Goal: Task Accomplishment & Management: Complete application form

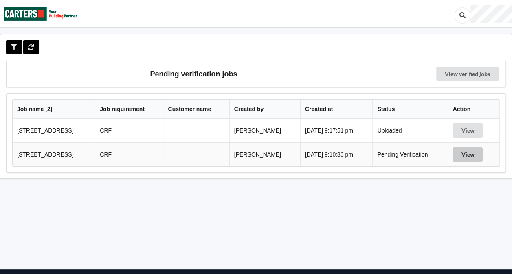
click at [478, 155] on button "View" at bounding box center [467, 154] width 30 height 15
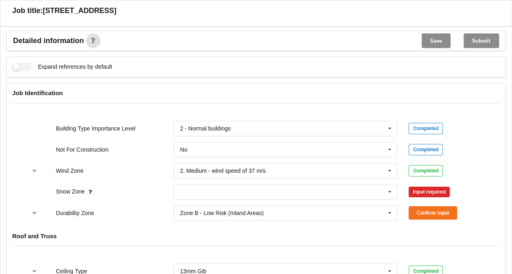
scroll to position [306, 0]
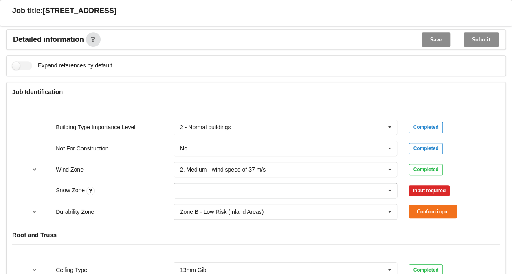
click at [388, 189] on icon at bounding box center [390, 191] width 12 height 15
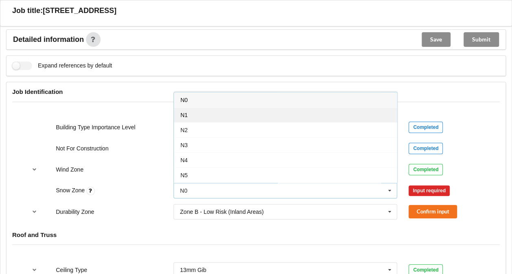
click at [254, 116] on div "N1" at bounding box center [285, 114] width 223 height 15
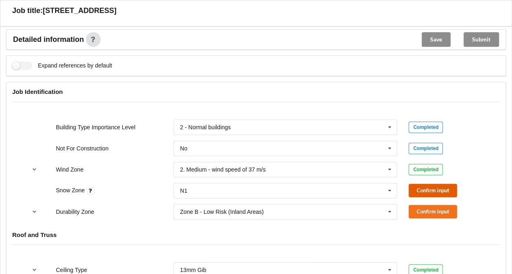
click at [416, 189] on button "Confirm input" at bounding box center [432, 190] width 48 height 13
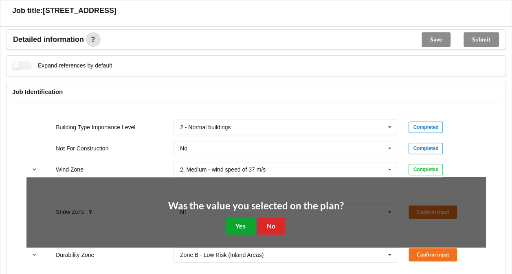
click at [245, 223] on button "Yes" at bounding box center [241, 226] width 30 height 17
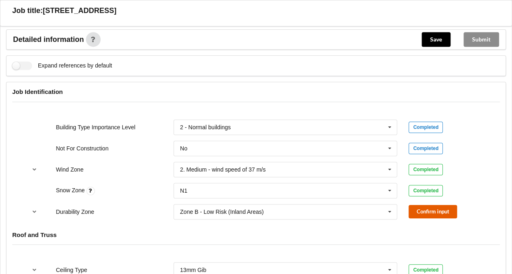
click at [418, 208] on button "Confirm input" at bounding box center [432, 211] width 48 height 13
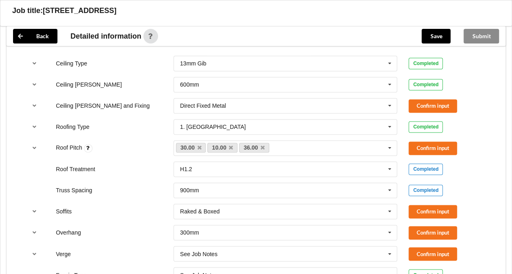
scroll to position [515, 0]
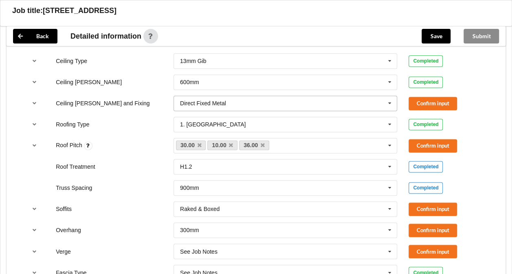
click at [386, 105] on icon at bounding box center [390, 103] width 12 height 15
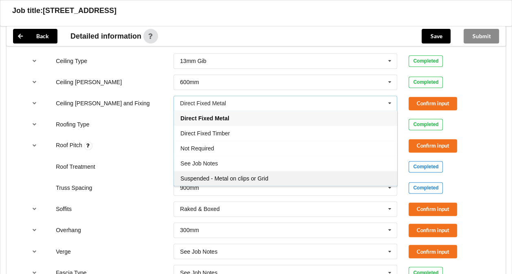
click at [244, 175] on span "Suspended - Metal on clips or Grid" at bounding box center [224, 178] width 88 height 7
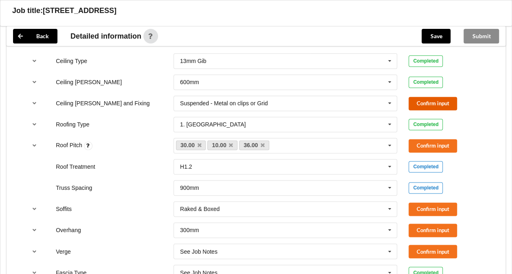
click at [424, 100] on button "Confirm input" at bounding box center [432, 103] width 48 height 13
click at [429, 141] on button "Confirm input" at bounding box center [432, 145] width 48 height 13
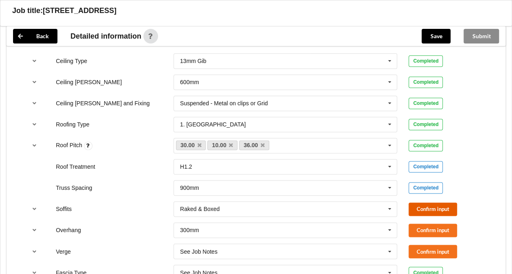
click at [427, 207] on button "Confirm input" at bounding box center [432, 209] width 48 height 13
click at [419, 230] on button "Confirm input" at bounding box center [432, 230] width 48 height 13
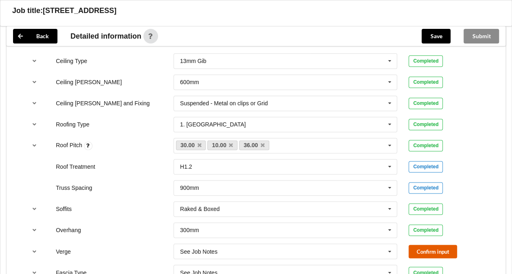
click at [423, 245] on button "Confirm input" at bounding box center [432, 251] width 48 height 13
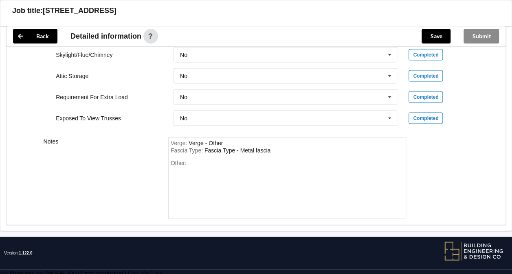
scroll to position [776, 0]
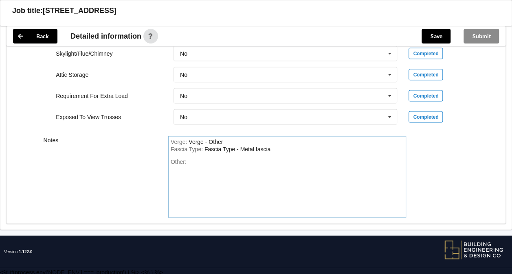
click at [280, 148] on div "Fascia Type : Fascia Type - Metal fascia" at bounding box center [287, 149] width 233 height 7
click at [191, 160] on div "Other:" at bounding box center [287, 187] width 233 height 57
click at [430, 38] on button "Save" at bounding box center [435, 36] width 29 height 15
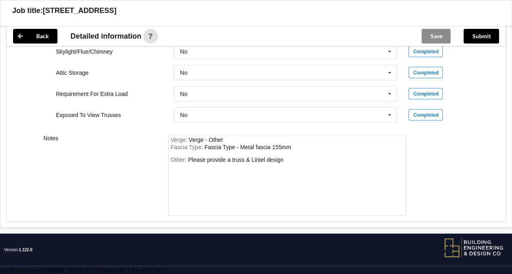
scroll to position [739, 0]
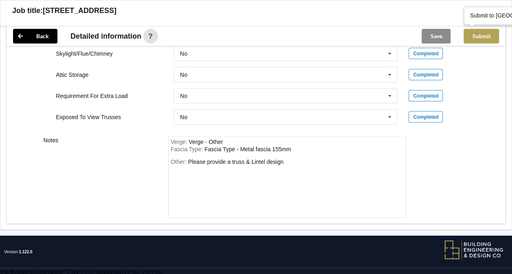
click at [486, 38] on button "Submit" at bounding box center [480, 36] width 35 height 15
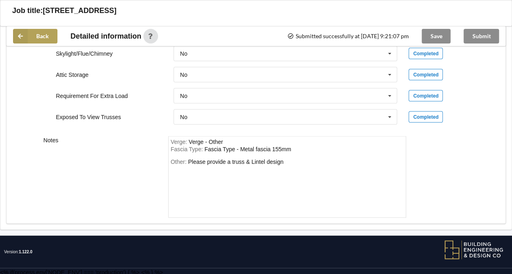
click at [46, 32] on button "Back" at bounding box center [35, 36] width 44 height 15
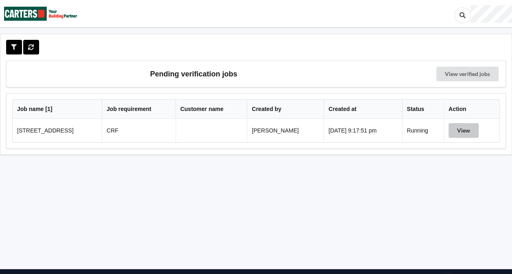
click at [462, 129] on button "View" at bounding box center [463, 130] width 30 height 15
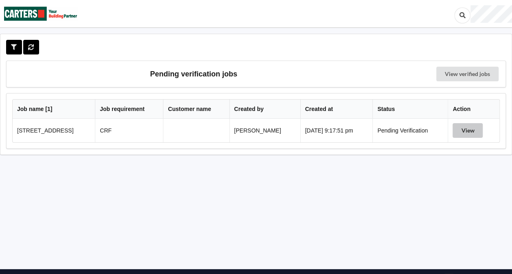
click at [472, 125] on button "View" at bounding box center [467, 130] width 30 height 15
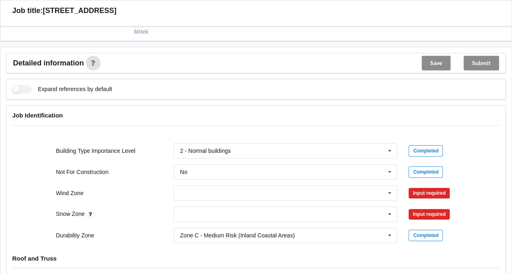
scroll to position [339, 0]
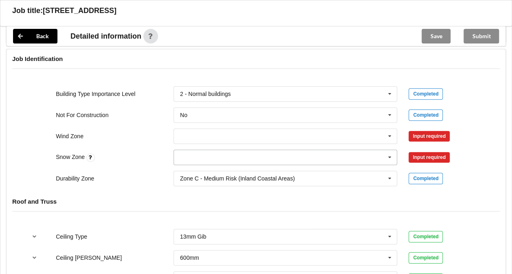
click at [388, 153] on icon at bounding box center [390, 157] width 12 height 15
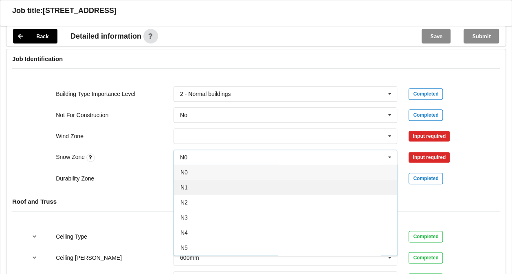
click at [276, 183] on div "N1" at bounding box center [285, 187] width 223 height 15
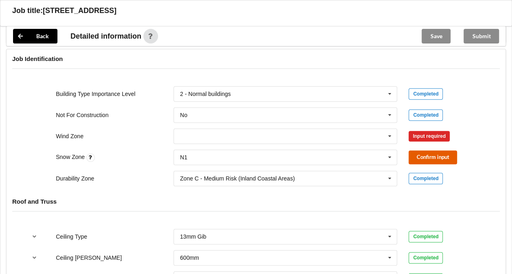
click at [425, 154] on button "Confirm input" at bounding box center [432, 157] width 48 height 13
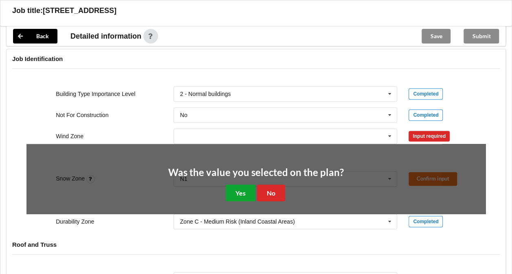
click at [232, 192] on button "Yes" at bounding box center [241, 193] width 30 height 17
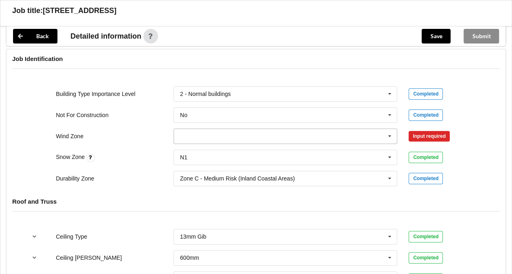
click at [256, 137] on input "text" at bounding box center [285, 136] width 223 height 15
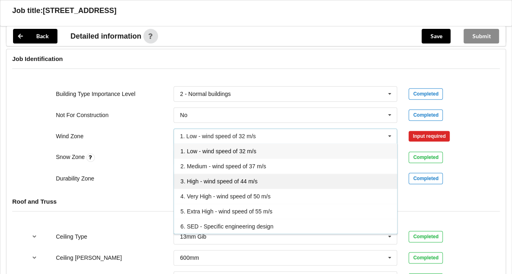
click at [218, 180] on span "3. High - wind speed of 44 m/s" at bounding box center [218, 181] width 77 height 7
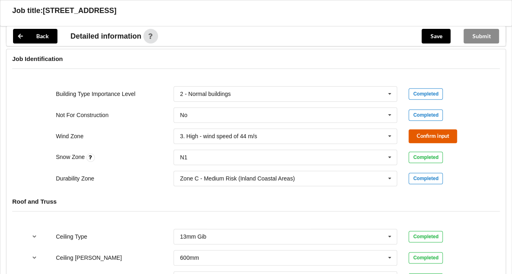
click at [435, 134] on button "Confirm input" at bounding box center [432, 135] width 48 height 13
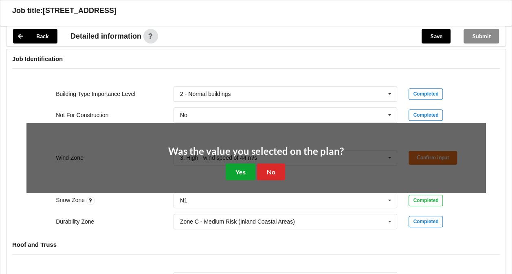
click at [233, 169] on button "Yes" at bounding box center [241, 172] width 30 height 17
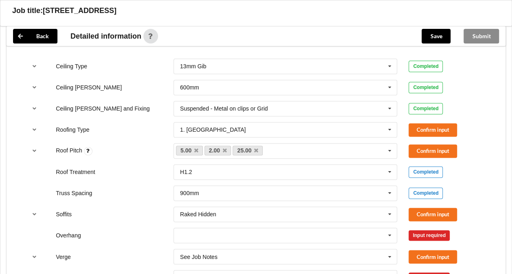
scroll to position [508, 0]
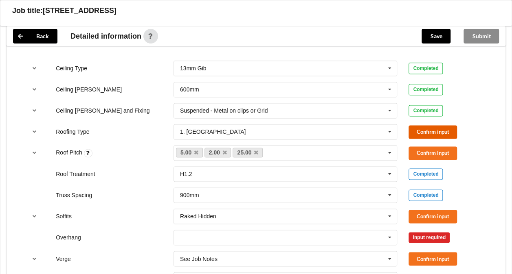
click at [435, 127] on button "Confirm input" at bounding box center [432, 131] width 48 height 13
click at [423, 152] on button "Confirm input" at bounding box center [432, 153] width 48 height 13
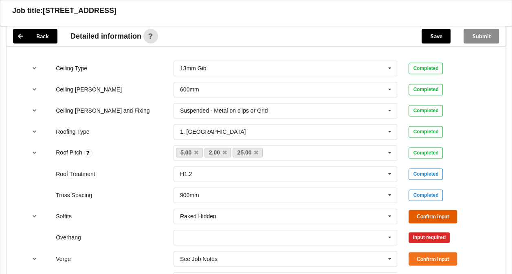
click at [427, 213] on button "Confirm input" at bounding box center [432, 216] width 48 height 13
click at [356, 230] on input "text" at bounding box center [285, 237] width 223 height 15
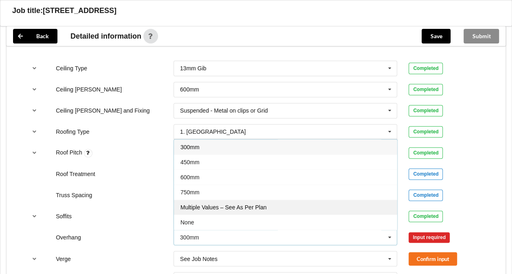
click at [312, 206] on div "Multiple Values – See As Per Plan" at bounding box center [285, 207] width 223 height 15
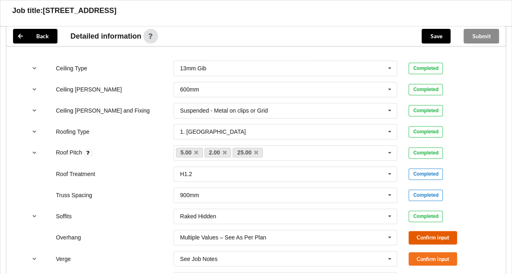
click at [424, 232] on button "Confirm input" at bounding box center [432, 237] width 48 height 13
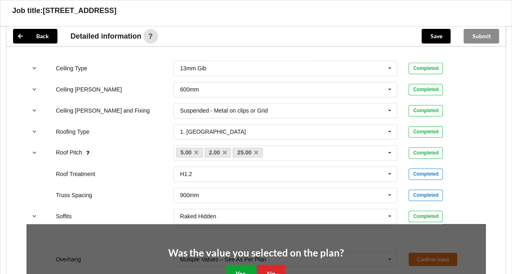
click at [247, 270] on button "Yes" at bounding box center [241, 273] width 30 height 17
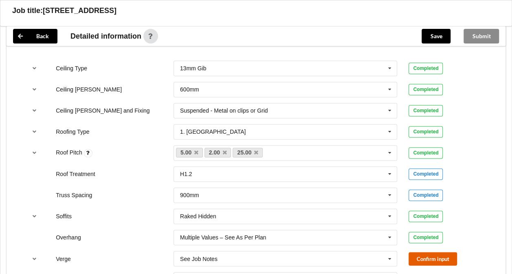
click at [418, 259] on button "Confirm input" at bounding box center [432, 258] width 48 height 13
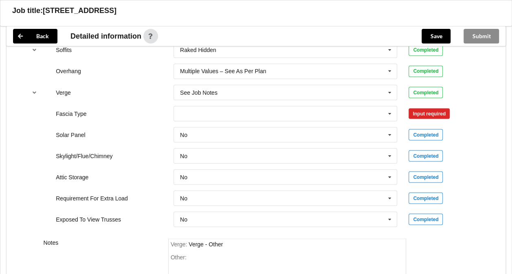
scroll to position [672, 0]
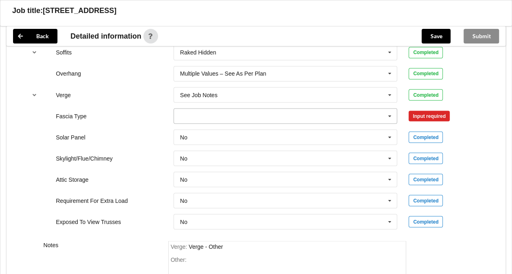
click at [384, 113] on icon at bounding box center [390, 116] width 12 height 15
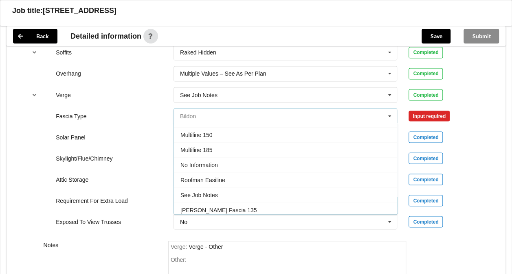
scroll to position [236, 0]
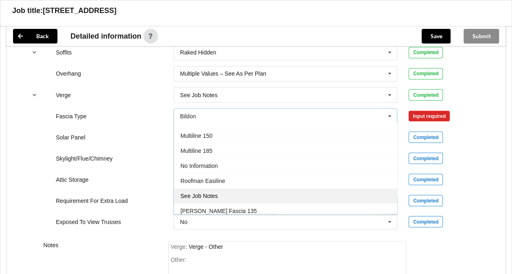
click at [292, 191] on div "See Job Notes" at bounding box center [285, 196] width 223 height 15
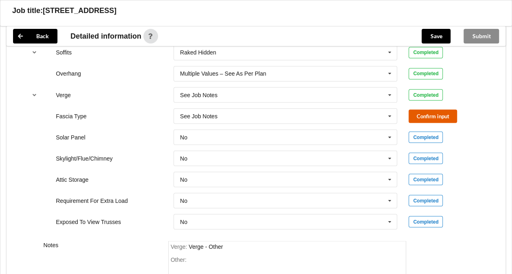
click at [420, 113] on button "Confirm input" at bounding box center [432, 116] width 48 height 13
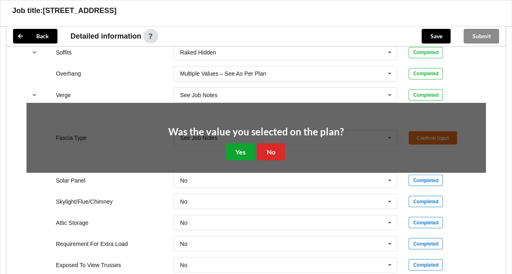
click at [242, 143] on button "Yes" at bounding box center [241, 151] width 30 height 17
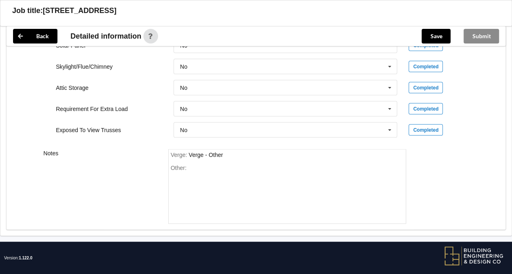
scroll to position [761, 0]
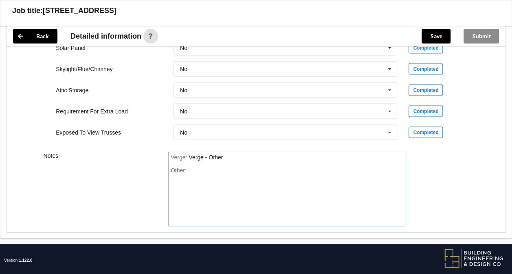
click at [201, 170] on div "Other:" at bounding box center [287, 195] width 233 height 57
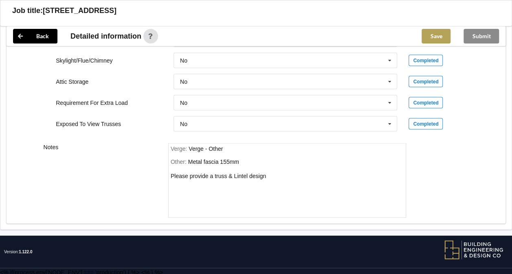
click at [433, 36] on button "Save" at bounding box center [435, 36] width 29 height 15
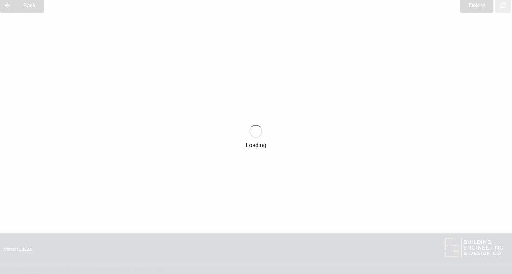
scroll to position [36, 0]
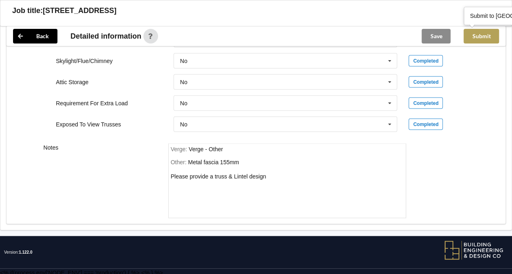
click at [476, 38] on button "Submit" at bounding box center [480, 36] width 35 height 15
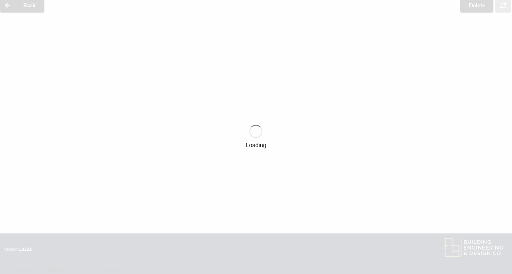
scroll to position [732, 0]
